Goal: Task Accomplishment & Management: Use online tool/utility

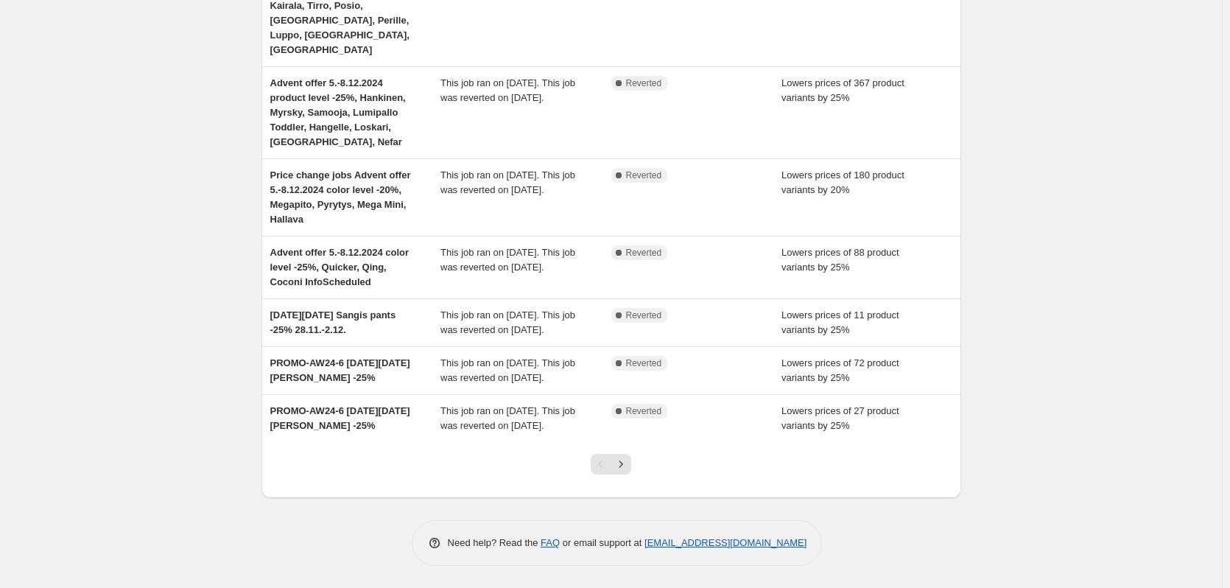
scroll to position [377, 0]
click at [628, 470] on icon "Next" at bounding box center [620, 464] width 15 height 15
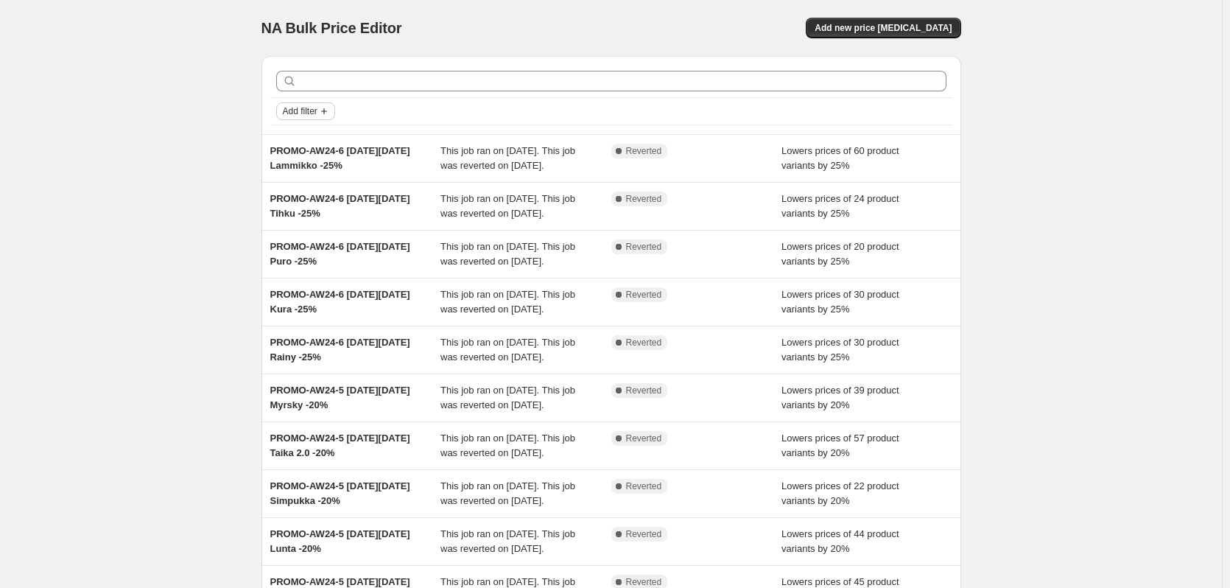
click at [317, 110] on span "Add filter" at bounding box center [300, 111] width 35 height 12
click at [1082, 121] on div "NA Bulk Price Editor. This page is ready NA Bulk Price Editor Add new price [ME…" at bounding box center [611, 379] width 1222 height 759
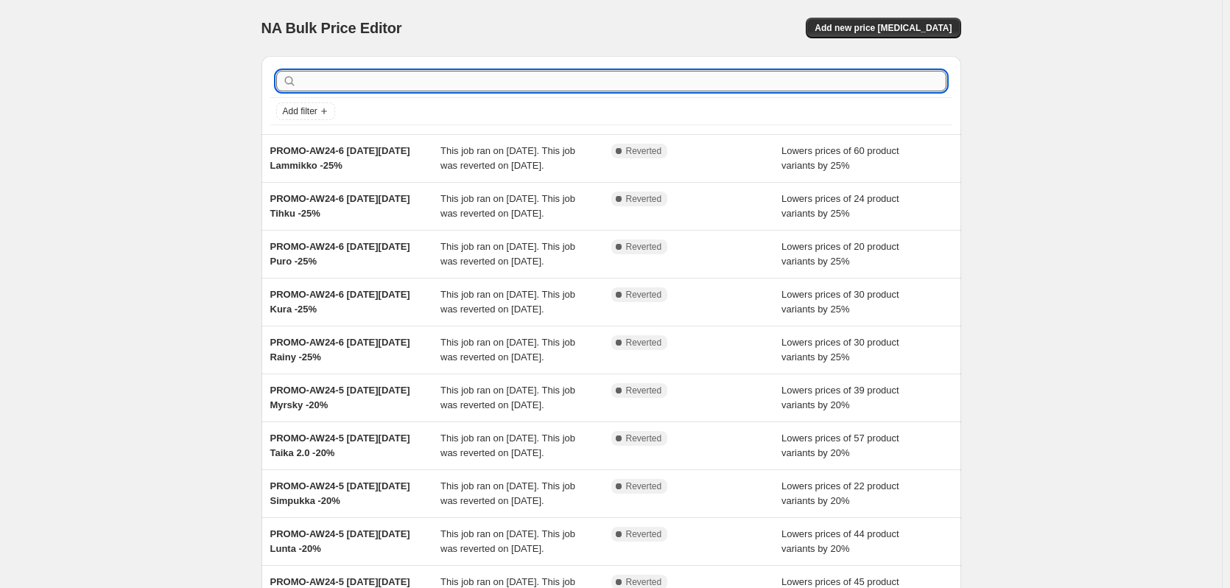
click at [684, 88] on input "text" at bounding box center [623, 81] width 647 height 21
type input "2025"
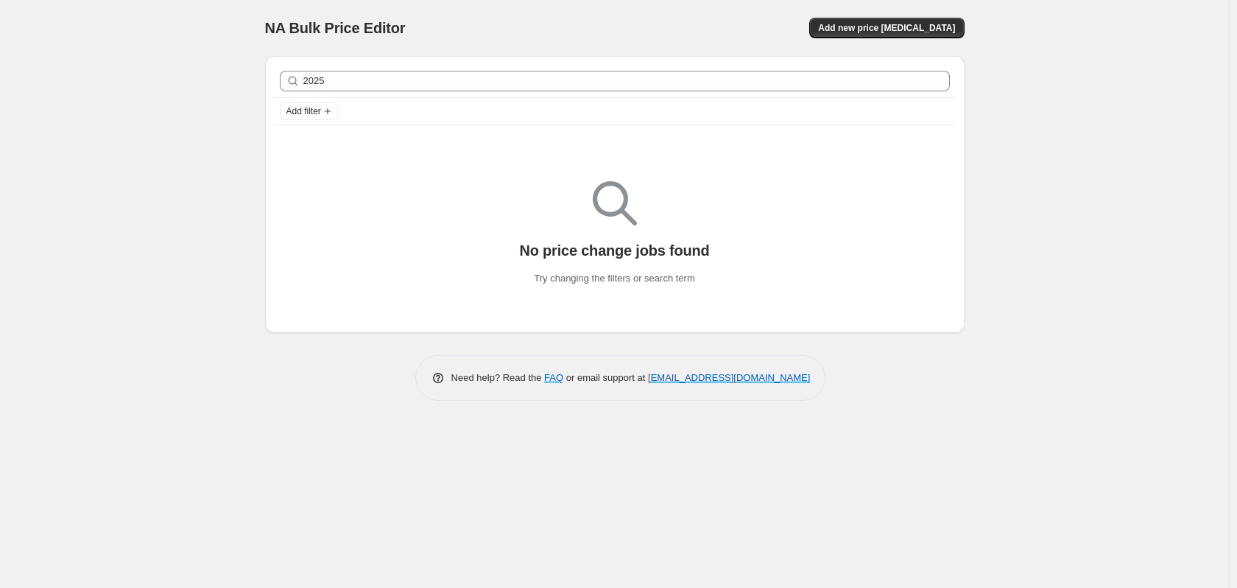
click at [689, 93] on div "2025 Clear" at bounding box center [615, 81] width 682 height 32
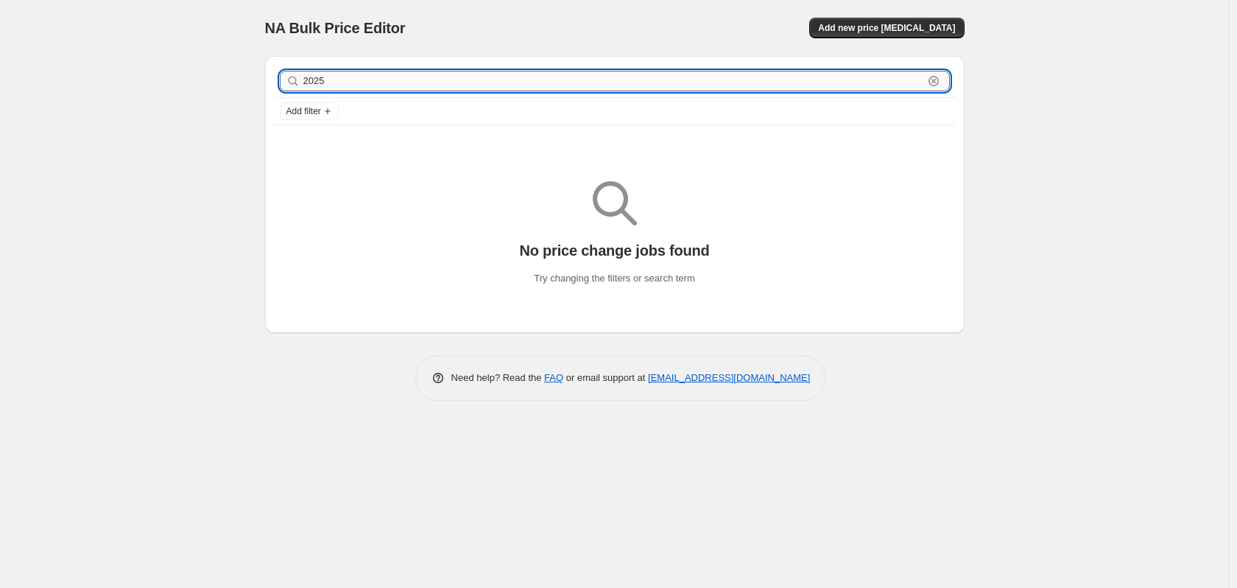
click at [697, 77] on input "2025" at bounding box center [613, 81] width 620 height 21
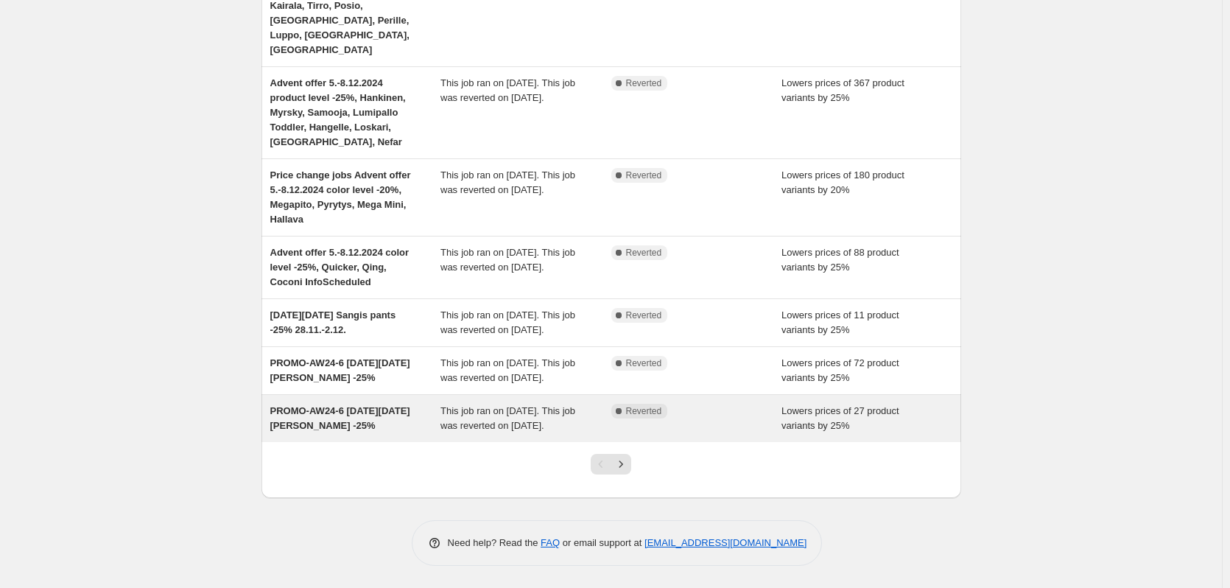
scroll to position [377, 0]
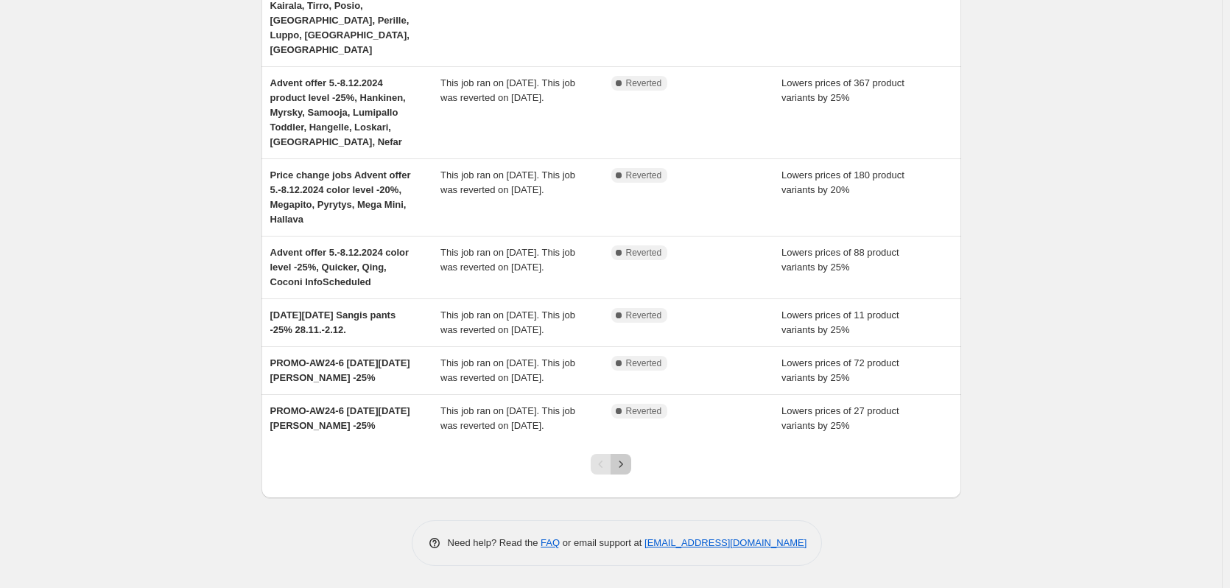
click at [631, 463] on button "Next" at bounding box center [621, 464] width 21 height 21
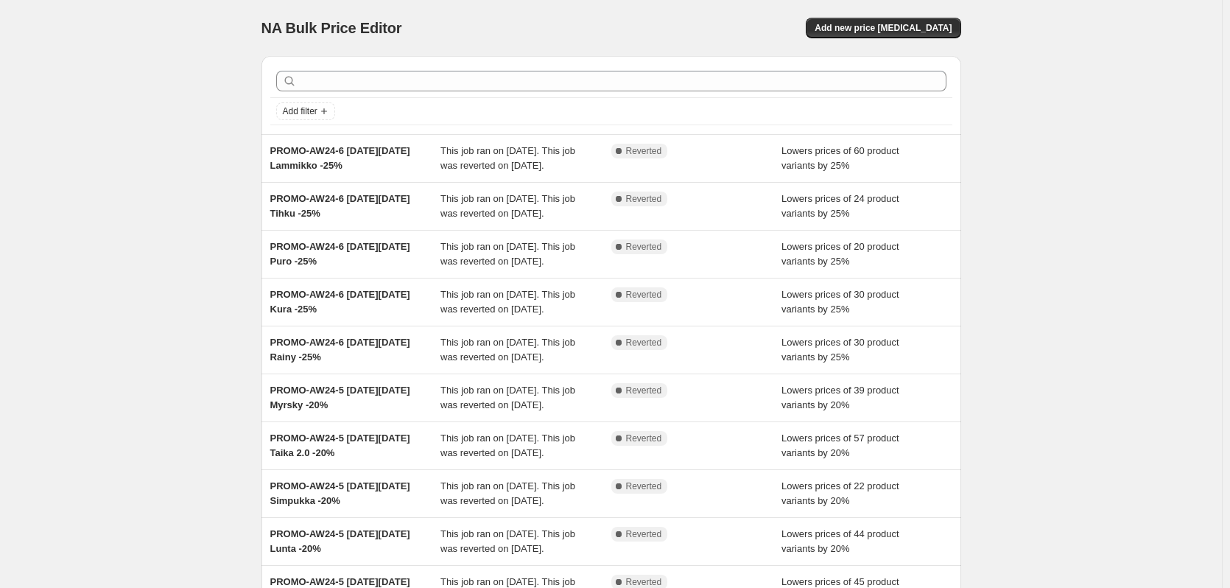
scroll to position [318, 0]
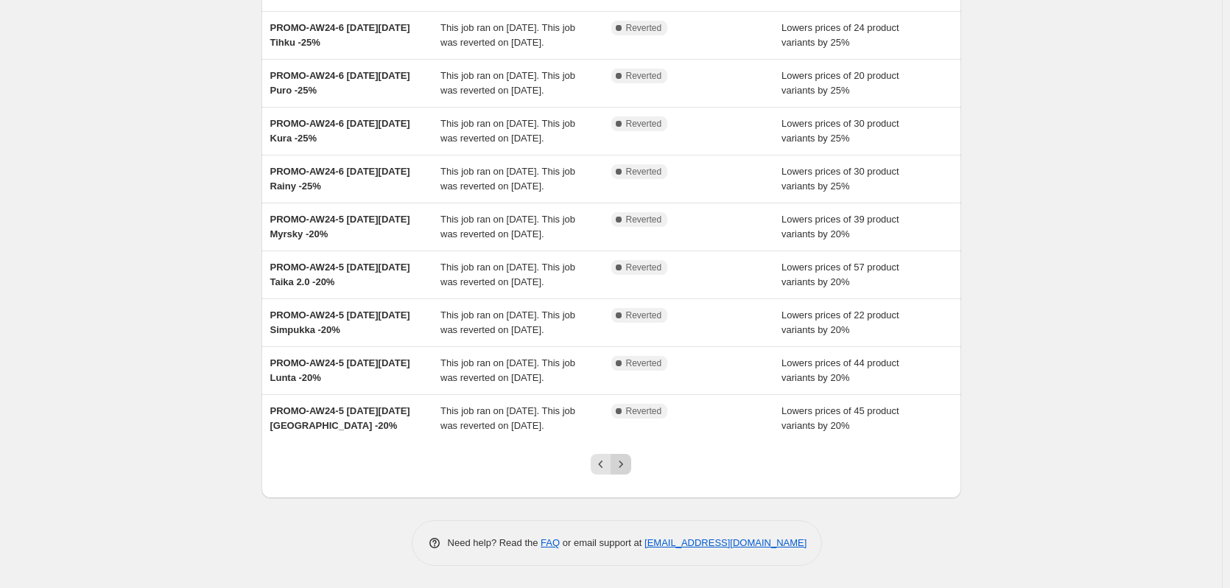
click at [625, 462] on icon "Next" at bounding box center [620, 464] width 15 height 15
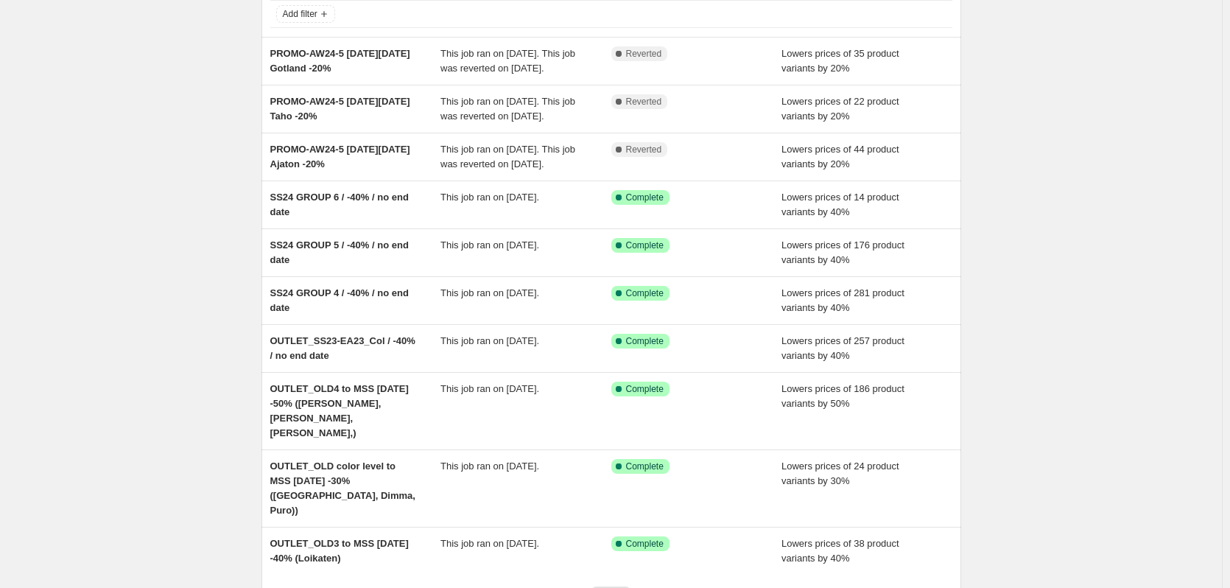
scroll to position [230, 0]
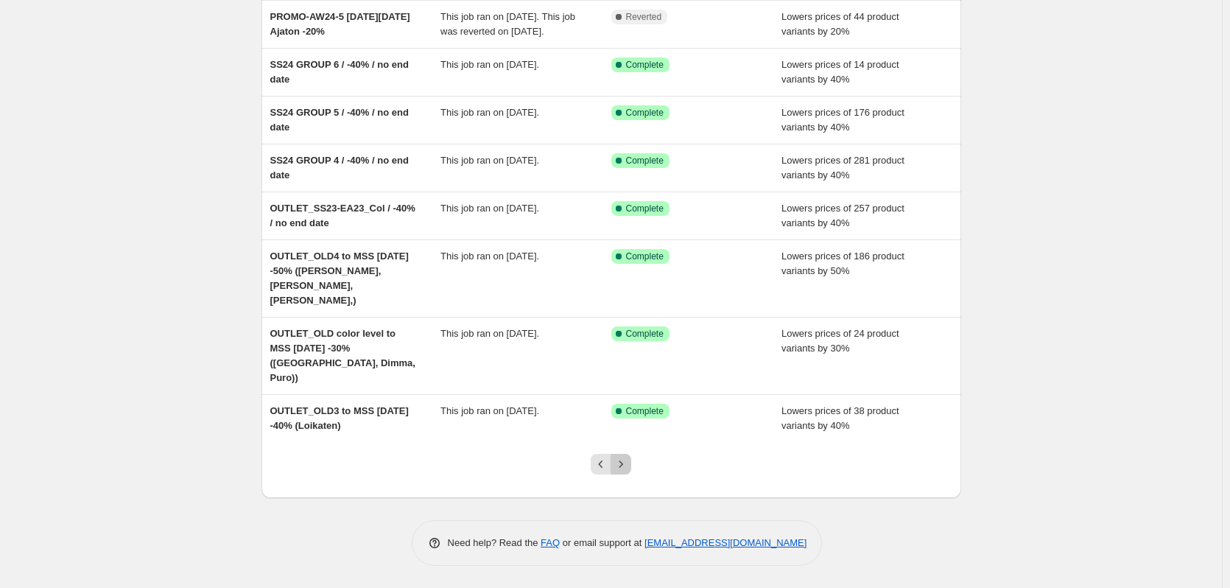
click at [627, 465] on icon "Next" at bounding box center [620, 464] width 15 height 15
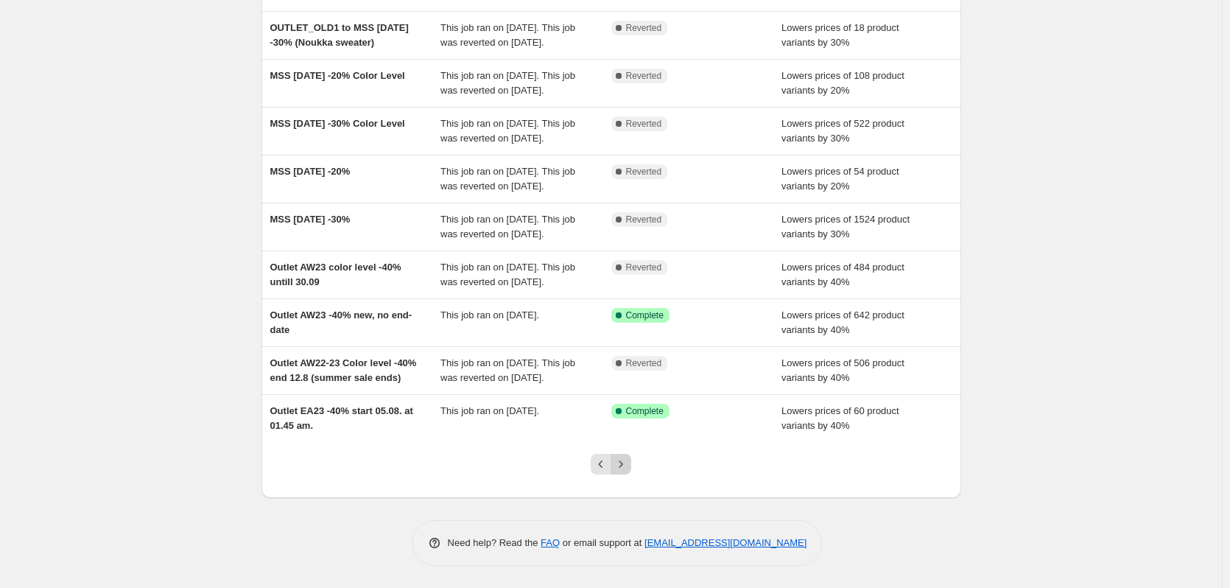
scroll to position [274, 0]
click at [596, 471] on button "Previous" at bounding box center [601, 464] width 21 height 21
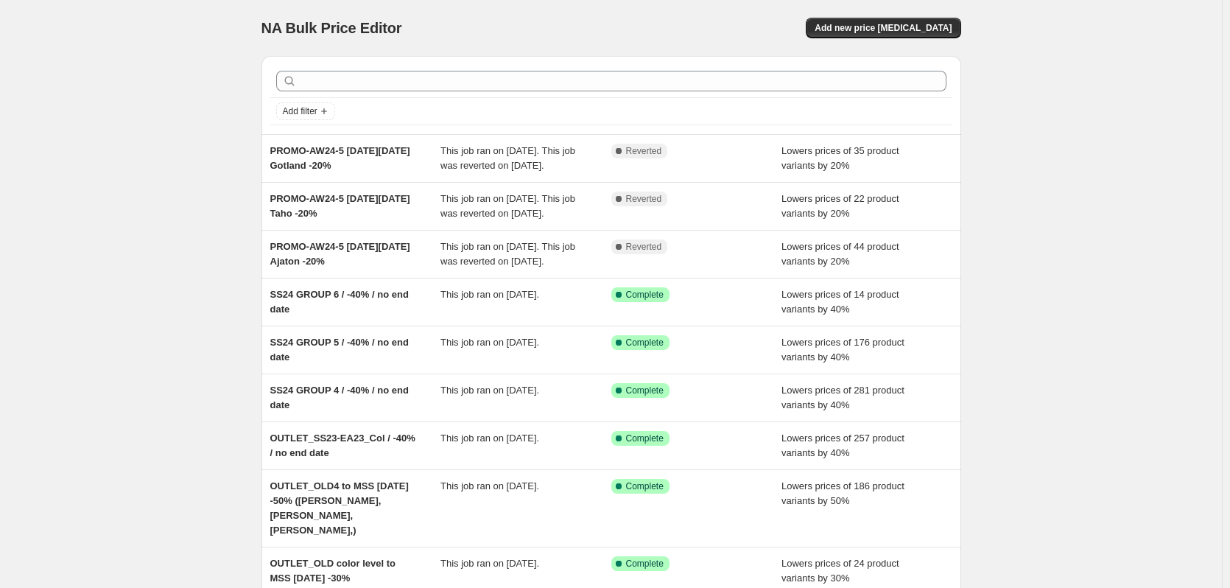
scroll to position [230, 0]
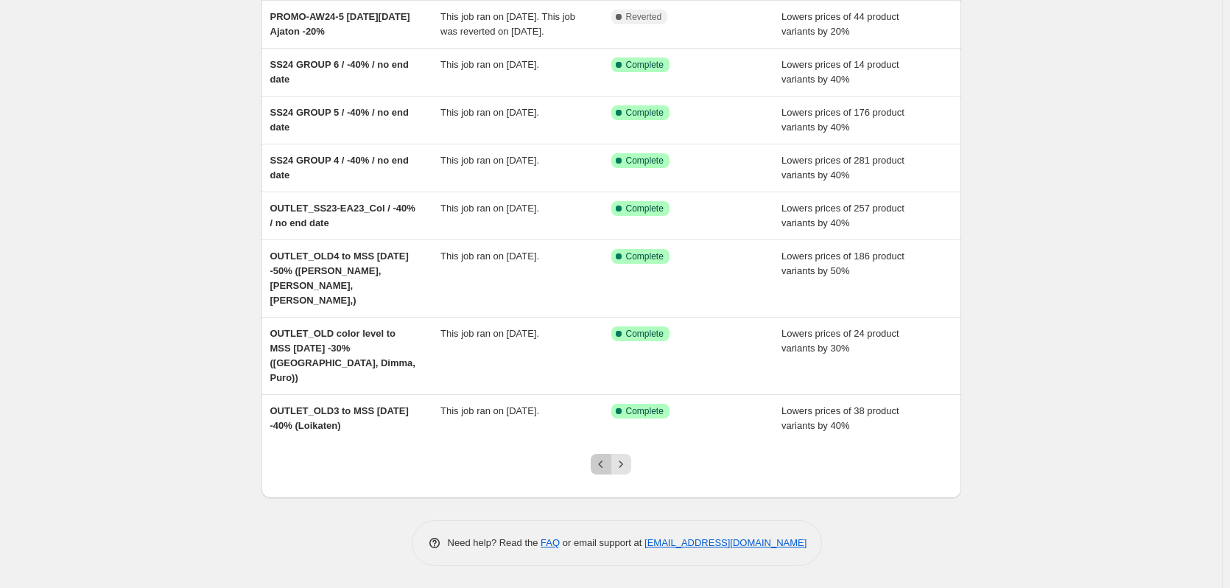
click at [605, 463] on icon "Previous" at bounding box center [601, 464] width 15 height 15
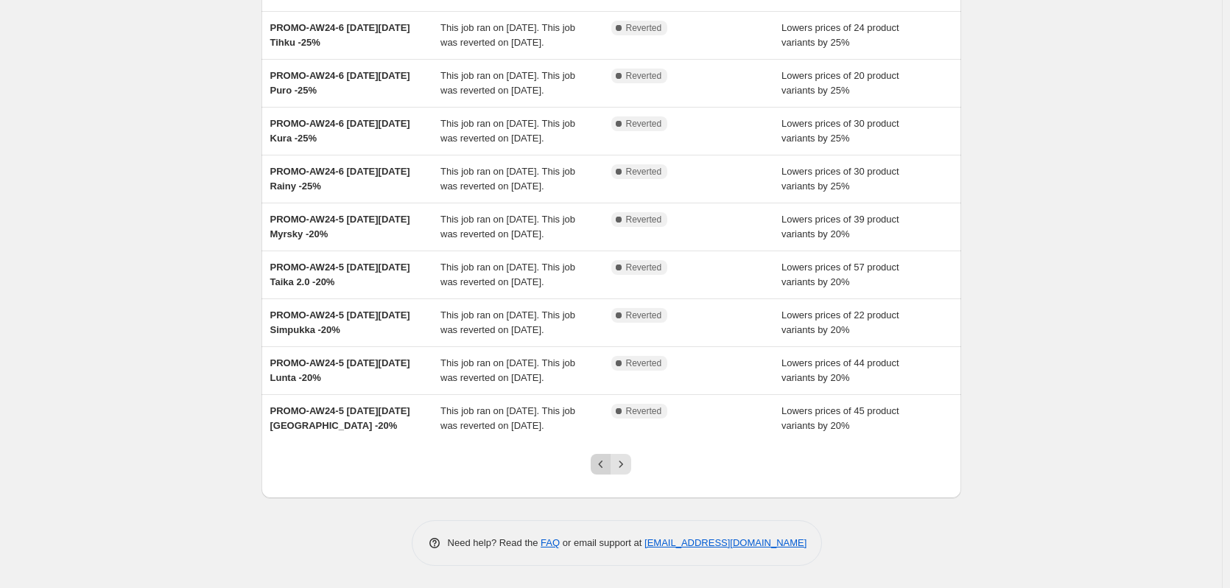
scroll to position [318, 0]
click at [604, 472] on button "Previous" at bounding box center [601, 464] width 21 height 21
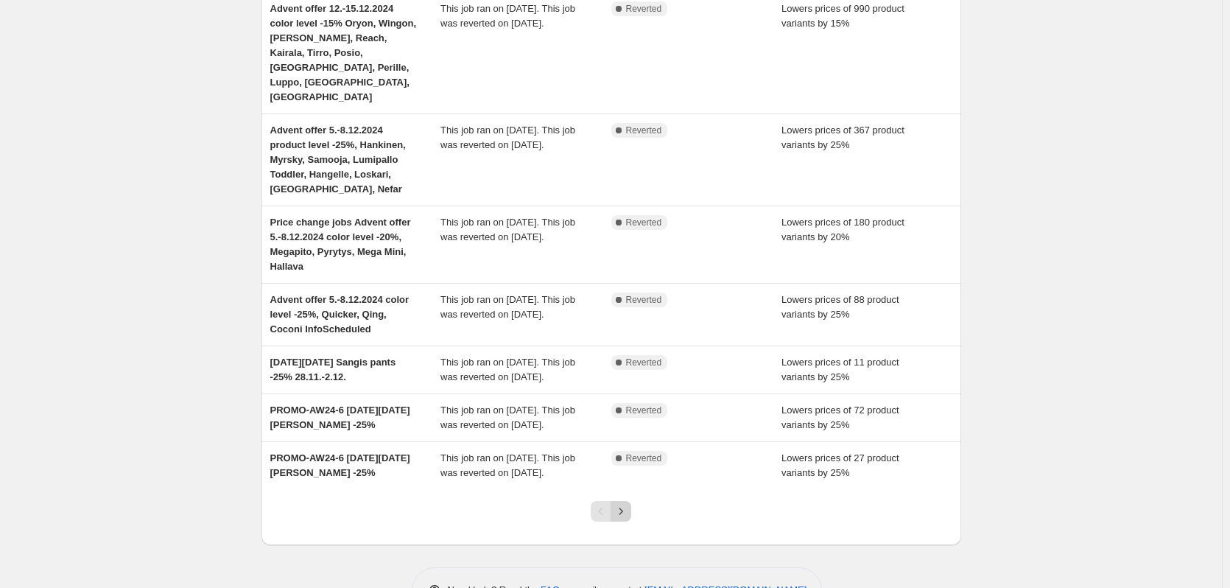
scroll to position [377, 0]
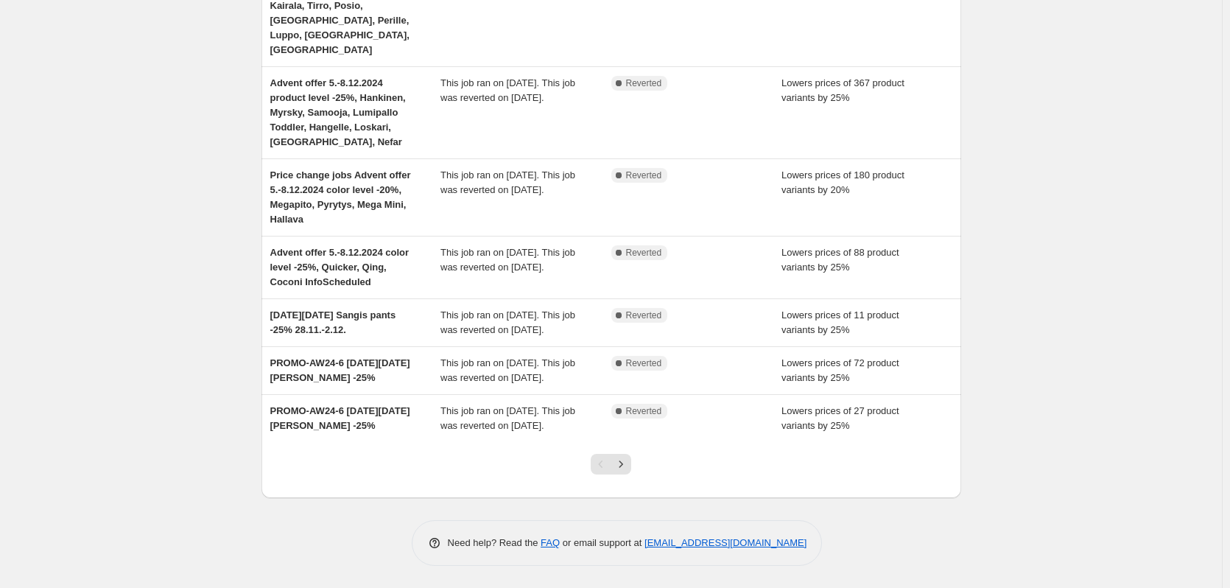
click at [608, 468] on div "Pagination" at bounding box center [601, 464] width 21 height 21
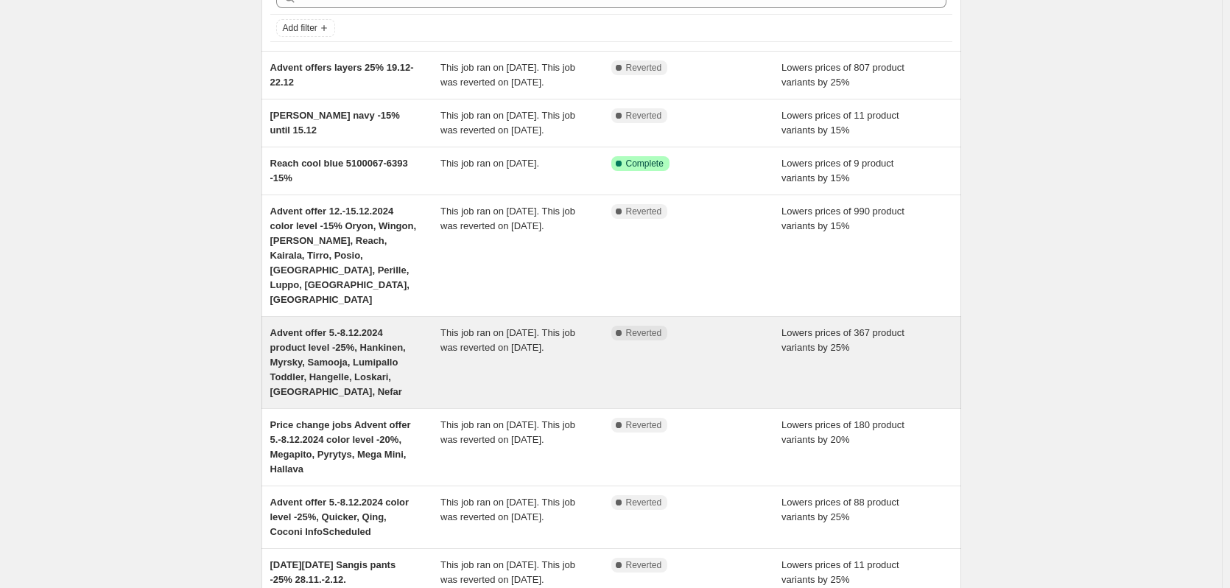
scroll to position [0, 0]
